Goal: Task Accomplishment & Management: Complete application form

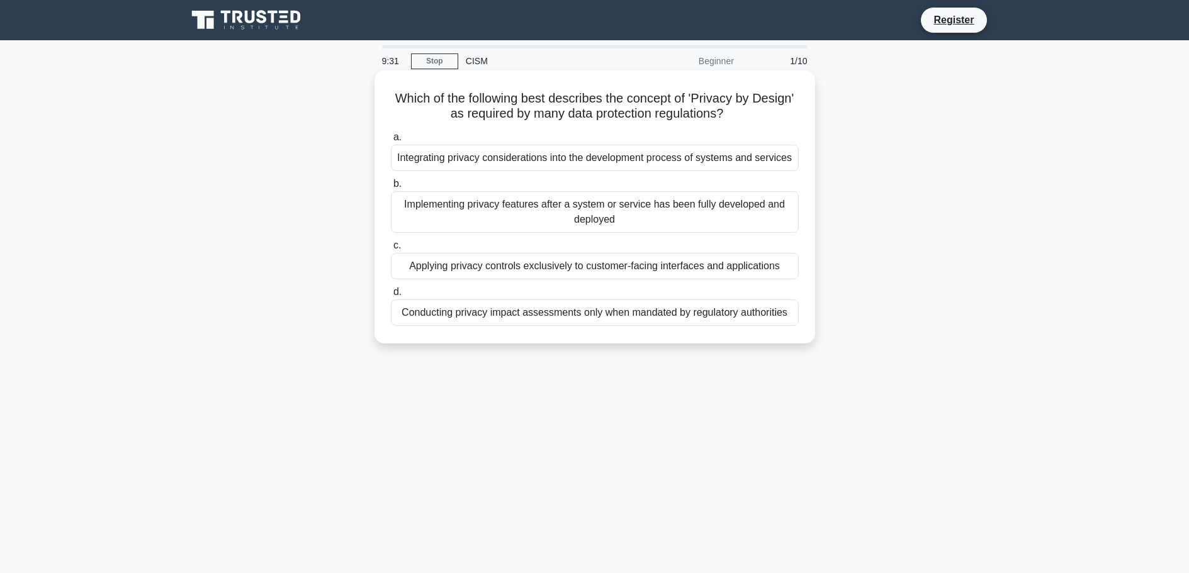
click at [525, 158] on div "Integrating privacy considerations into the development process of systems and …" at bounding box center [595, 158] width 408 height 26
click at [391, 142] on input "a. Integrating privacy considerations into the development process of systems a…" at bounding box center [391, 137] width 0 height 8
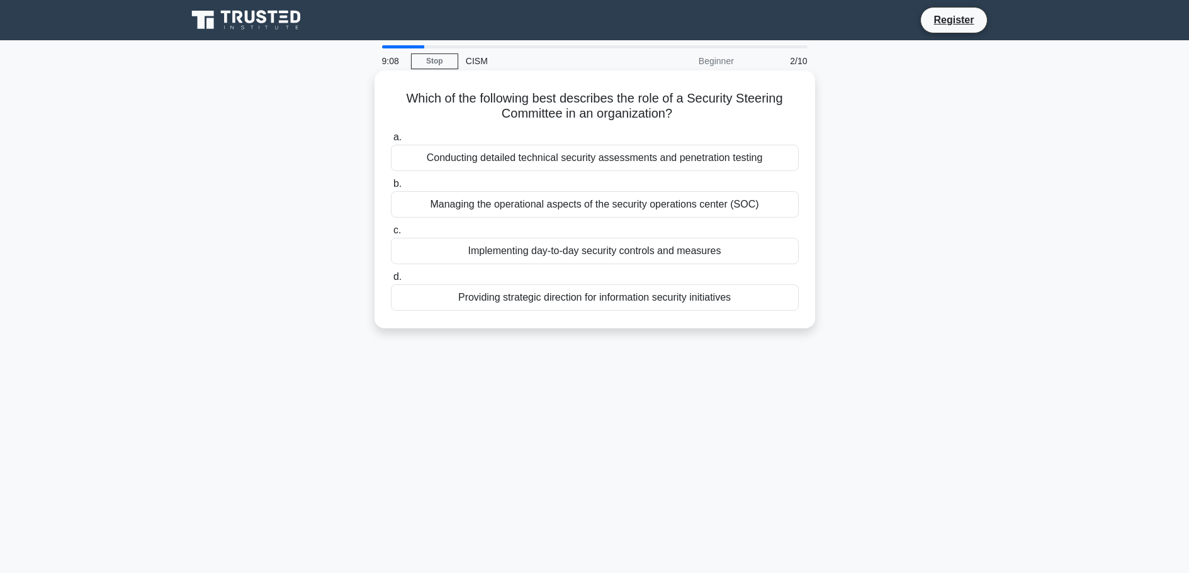
click at [612, 295] on div "Providing strategic direction for information security initiatives" at bounding box center [595, 297] width 408 height 26
click at [391, 281] on input "d. Providing strategic direction for information security initiatives" at bounding box center [391, 277] width 0 height 8
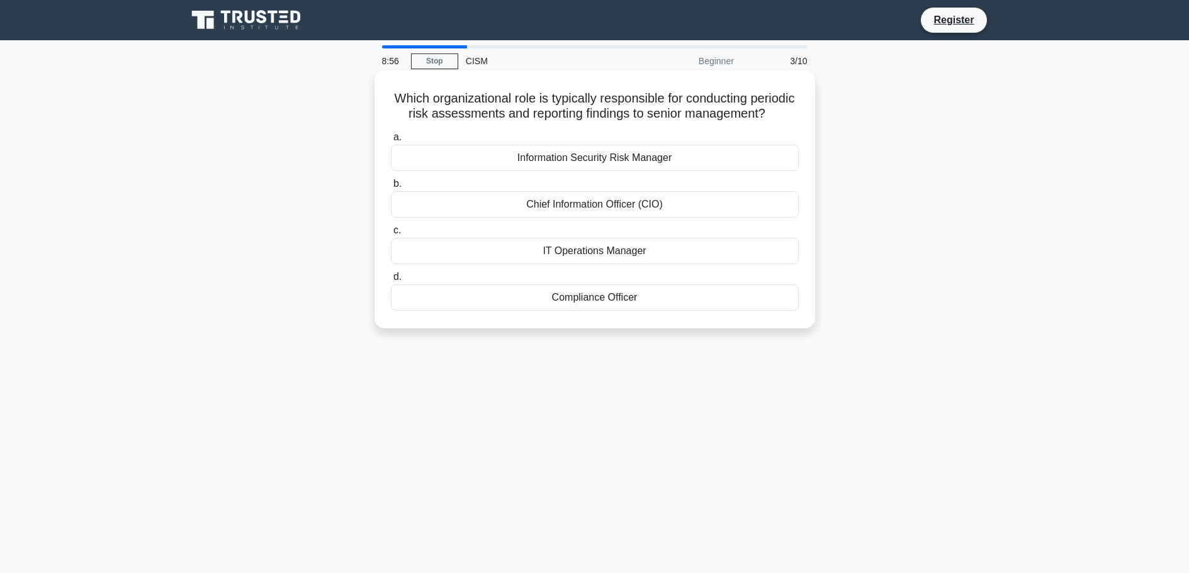
click at [598, 215] on div "Chief Information Officer (CIO)" at bounding box center [595, 204] width 408 height 26
click at [391, 188] on input "b. Chief Information Officer (CIO)" at bounding box center [391, 184] width 0 height 8
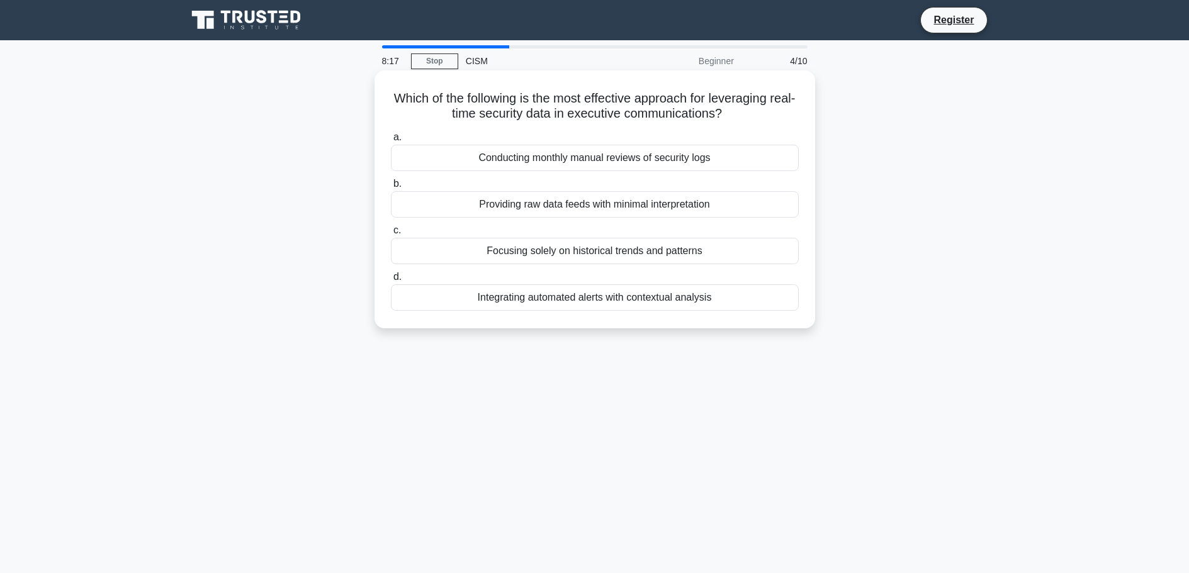
click at [609, 295] on div "Integrating automated alerts with contextual analysis" at bounding box center [595, 297] width 408 height 26
click at [391, 281] on input "d. Integrating automated alerts with contextual analysis" at bounding box center [391, 277] width 0 height 8
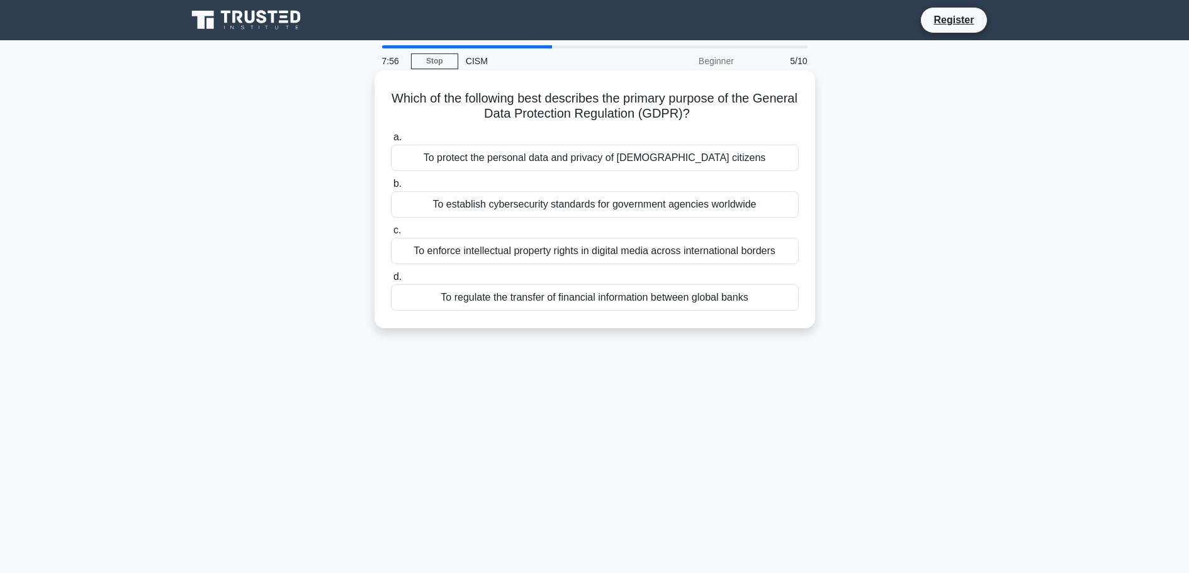
drag, startPoint x: 666, startPoint y: 155, endPoint x: 673, endPoint y: 154, distance: 7.0
click at [667, 155] on div "To protect the personal data and privacy of [DEMOGRAPHIC_DATA] citizens" at bounding box center [595, 158] width 408 height 26
click at [496, 152] on div "To protect the personal data and privacy of [DEMOGRAPHIC_DATA] citizens" at bounding box center [595, 158] width 408 height 26
click at [391, 142] on input "a. To protect the personal data and privacy of [DEMOGRAPHIC_DATA] citizens" at bounding box center [391, 137] width 0 height 8
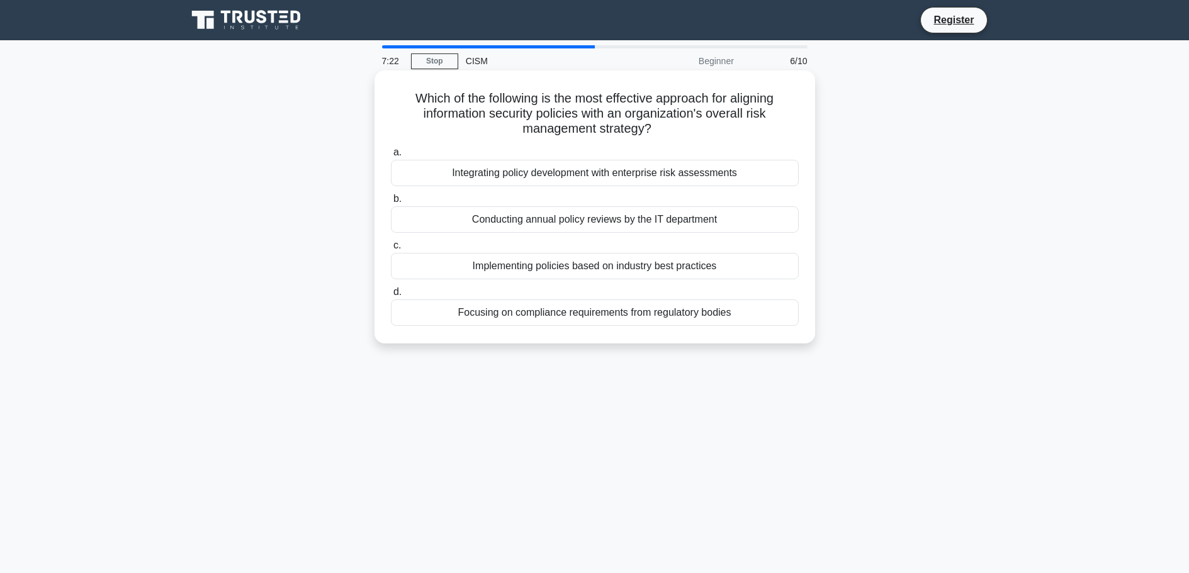
click at [618, 171] on div "Integrating policy development with enterprise risk assessments" at bounding box center [595, 173] width 408 height 26
click at [391, 157] on input "a. Integrating policy development with enterprise risk assessments" at bounding box center [391, 153] width 0 height 8
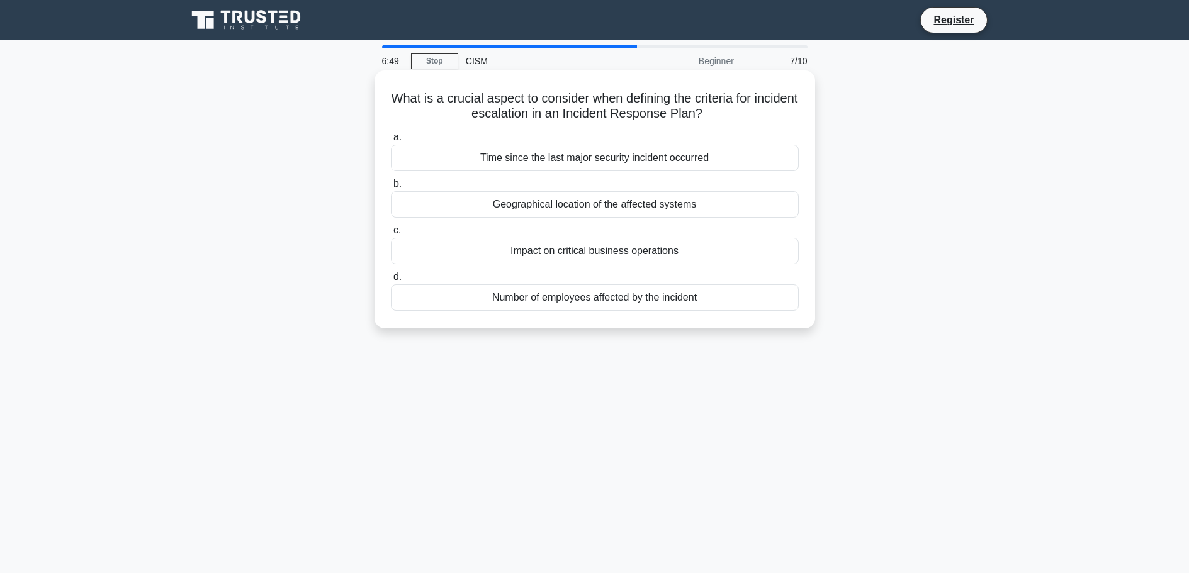
click at [564, 255] on div "Impact on critical business operations" at bounding box center [595, 251] width 408 height 26
click at [391, 235] on input "c. Impact on critical business operations" at bounding box center [391, 231] width 0 height 8
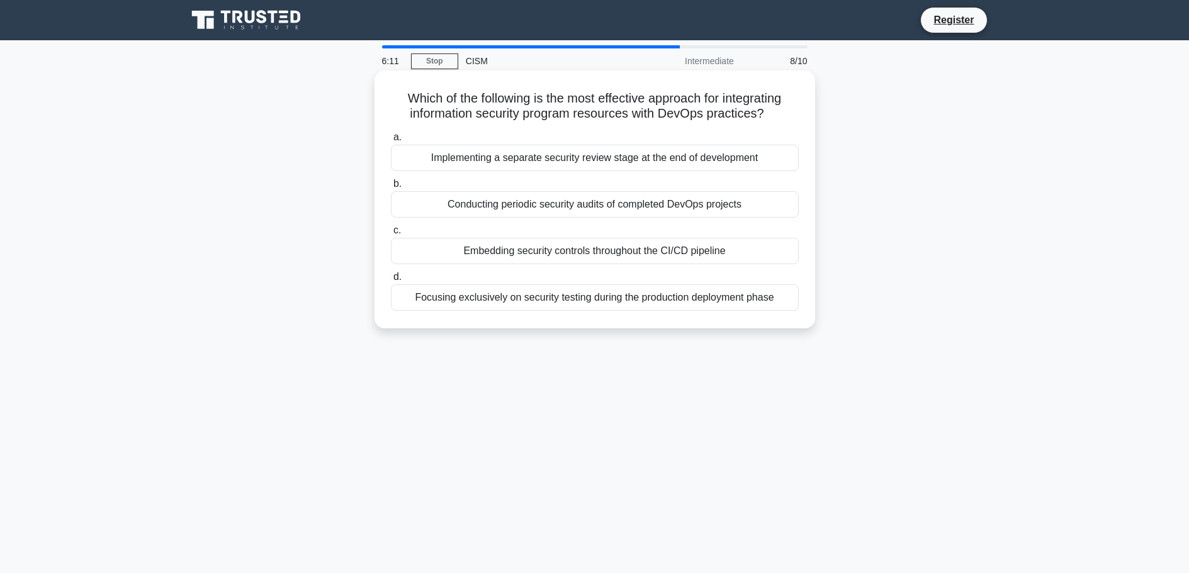
click at [609, 254] on div "Embedding security controls throughout the CI/CD pipeline" at bounding box center [595, 251] width 408 height 26
click at [391, 235] on input "c. Embedding security controls throughout the CI/CD pipeline" at bounding box center [391, 231] width 0 height 8
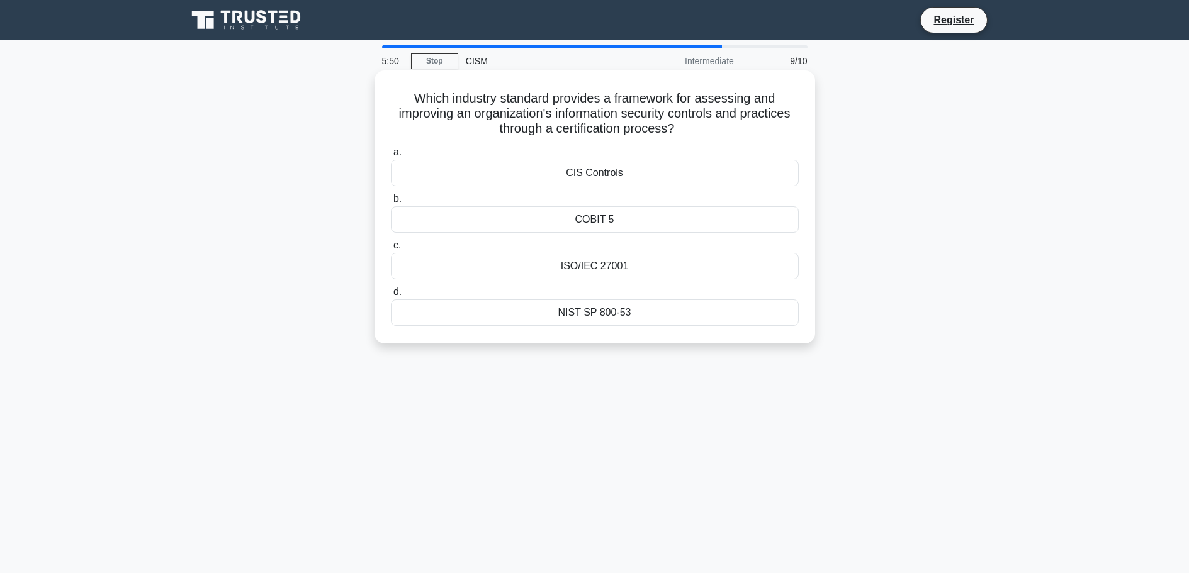
click at [624, 220] on div "COBIT 5" at bounding box center [595, 219] width 408 height 26
click at [391, 203] on input "b. COBIT 5" at bounding box center [391, 199] width 0 height 8
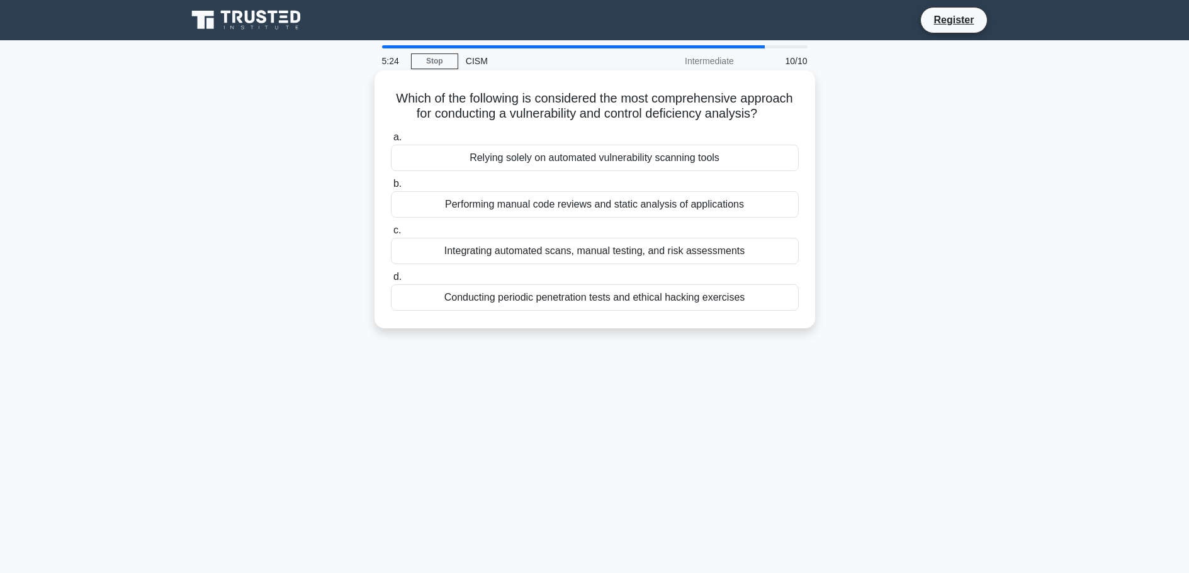
click at [599, 254] on div "Integrating automated scans, manual testing, and risk assessments" at bounding box center [595, 251] width 408 height 26
click at [391, 235] on input "c. Integrating automated scans, manual testing, and risk assessments" at bounding box center [391, 231] width 0 height 8
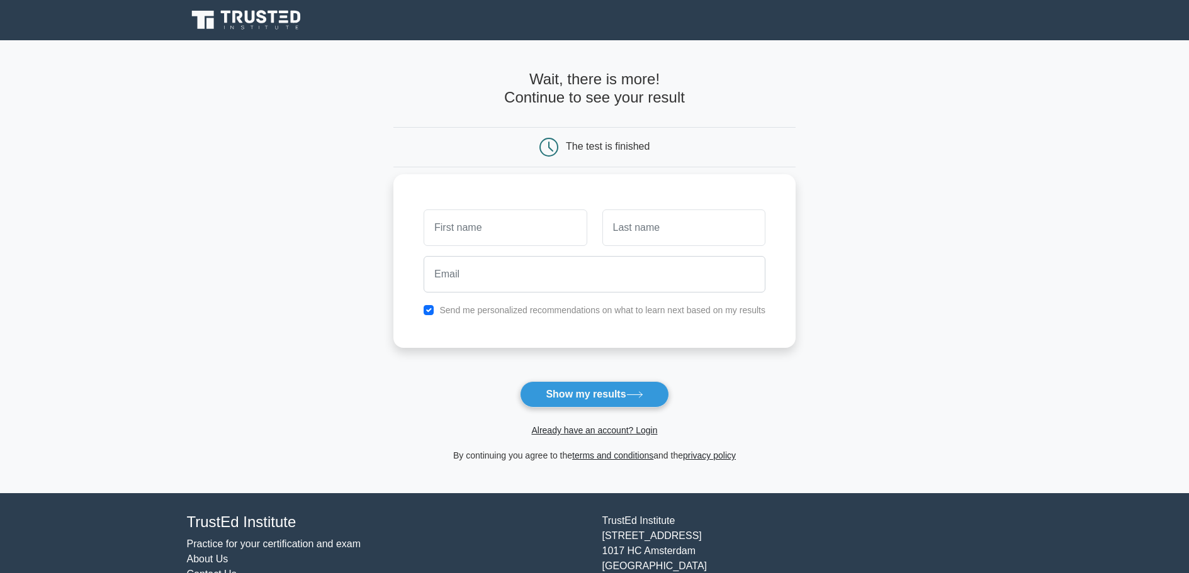
click at [515, 223] on input "text" at bounding box center [505, 228] width 163 height 37
type input "umesh"
type input "kumar"
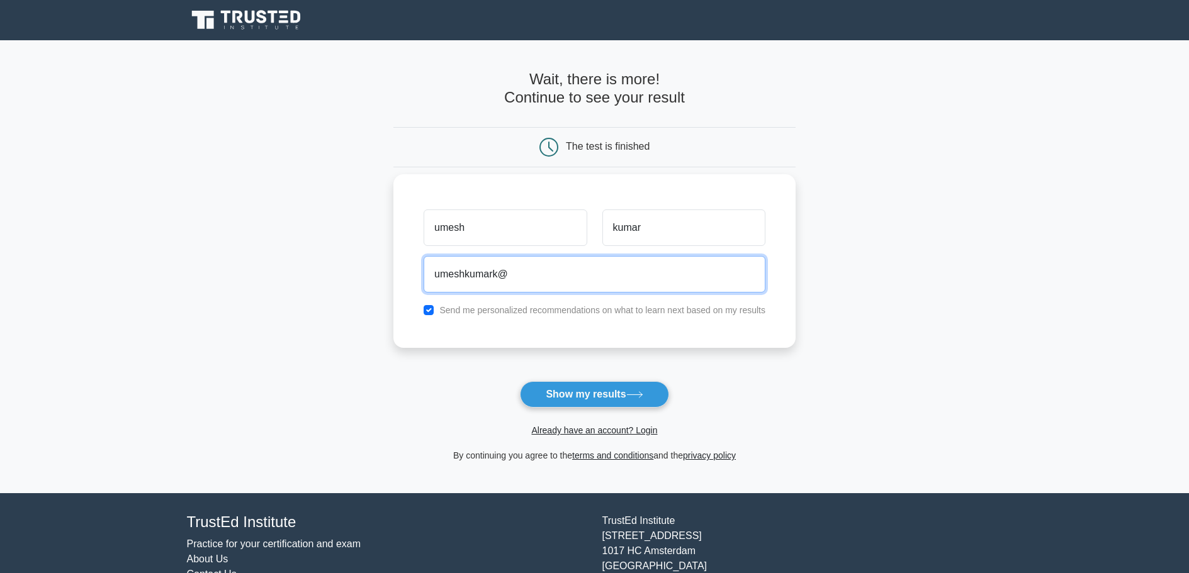
type input "umeshkumark@gmail.com"
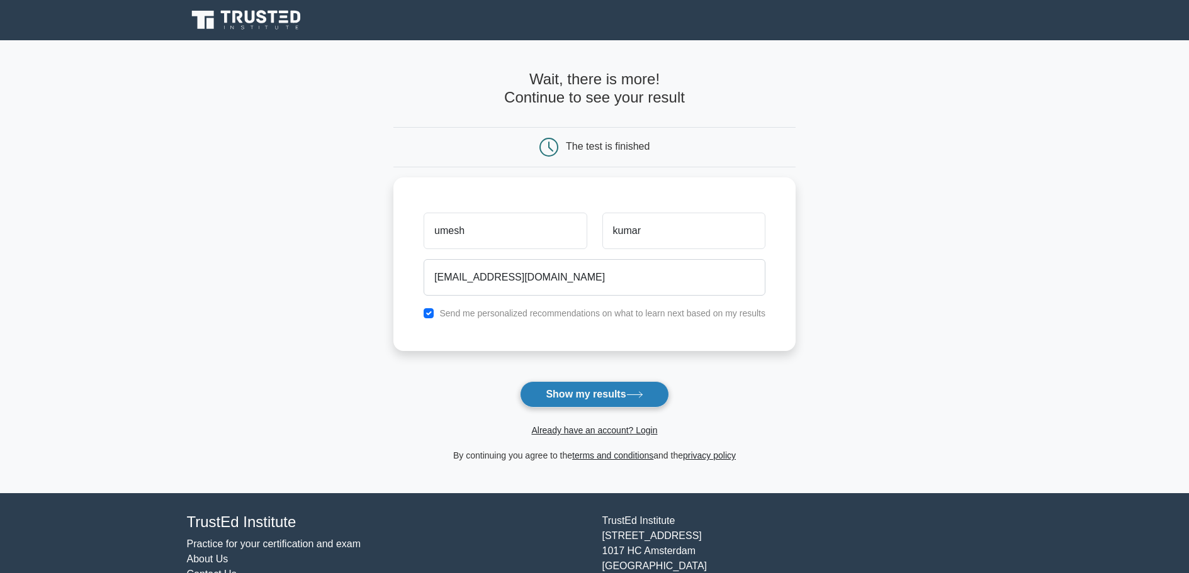
click at [591, 392] on button "Show my results" at bounding box center [594, 394] width 149 height 26
